Goal: Check status: Check status

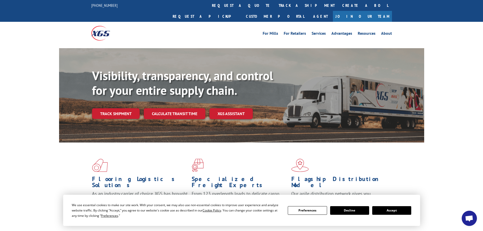
click at [111, 108] on link "Track shipment" at bounding box center [116, 113] width 48 height 11
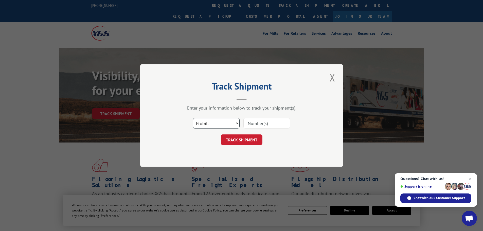
click at [236, 122] on select "Select category... Probill BOL PO" at bounding box center [216, 123] width 47 height 11
select select "po"
click at [193, 118] on select "Select category... Probill BOL PO" at bounding box center [216, 123] width 47 height 11
click at [251, 121] on input at bounding box center [266, 123] width 47 height 11
paste input "32534727"
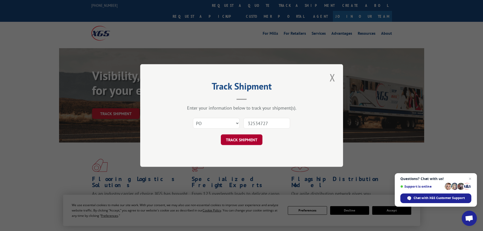
type input "32534727"
click at [244, 141] on button "TRACK SHIPMENT" at bounding box center [242, 139] width 42 height 11
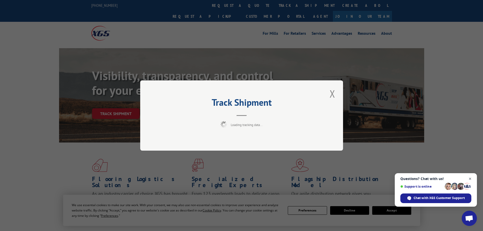
click at [470, 178] on span "Open chat" at bounding box center [470, 179] width 6 height 6
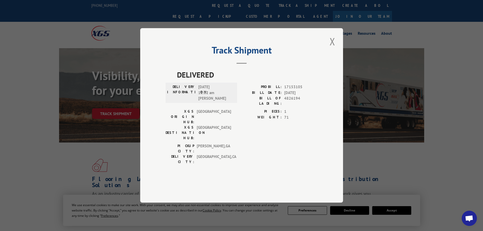
click at [324, 55] on div "Track Shipment DELIVERED DELIVERY INFORMATION: [DATE] 11:02 am [PERSON_NAME] PR…" at bounding box center [241, 115] width 203 height 174
drag, startPoint x: 333, startPoint y: 54, endPoint x: 329, endPoint y: 53, distance: 4.6
click at [333, 48] on button "Close modal" at bounding box center [332, 41] width 9 height 14
